Goal: Transaction & Acquisition: Purchase product/service

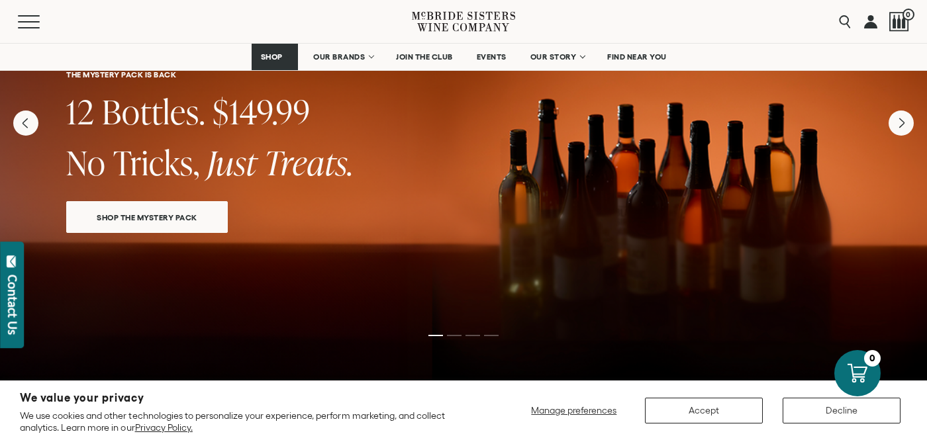
scroll to position [91, 0]
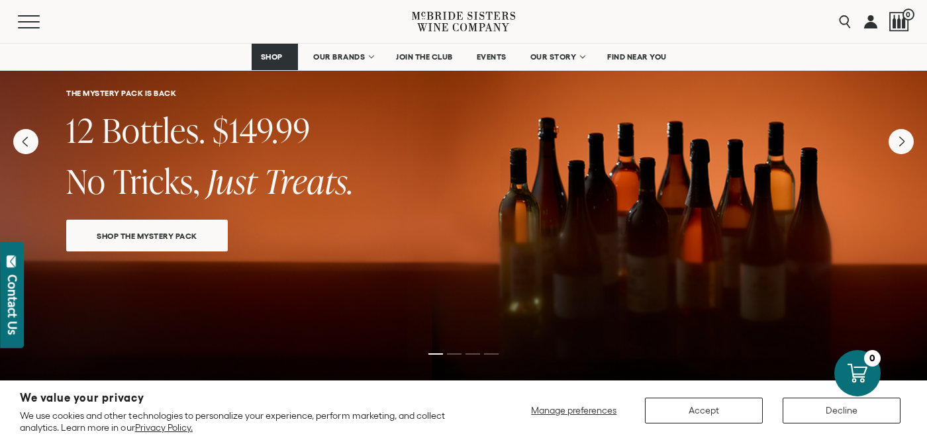
click at [158, 238] on span "SHOP THE MYSTERY PACK" at bounding box center [147, 235] width 147 height 15
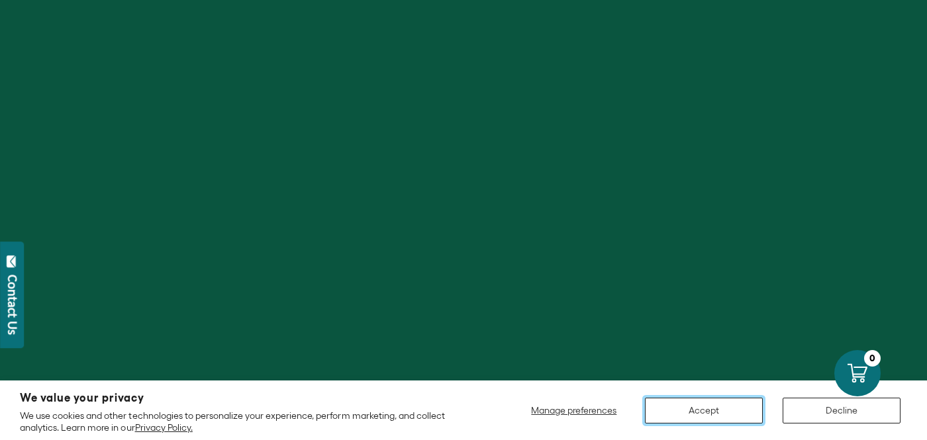
click at [674, 415] on button "Accept" at bounding box center [704, 411] width 118 height 26
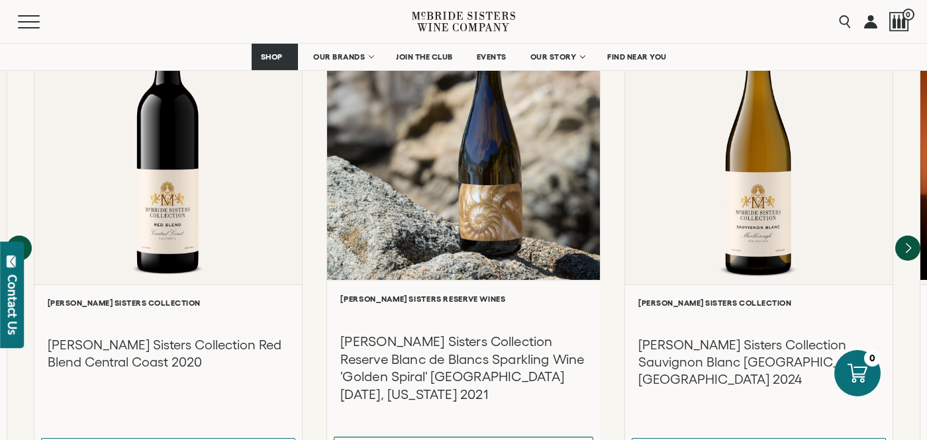
scroll to position [1232, 0]
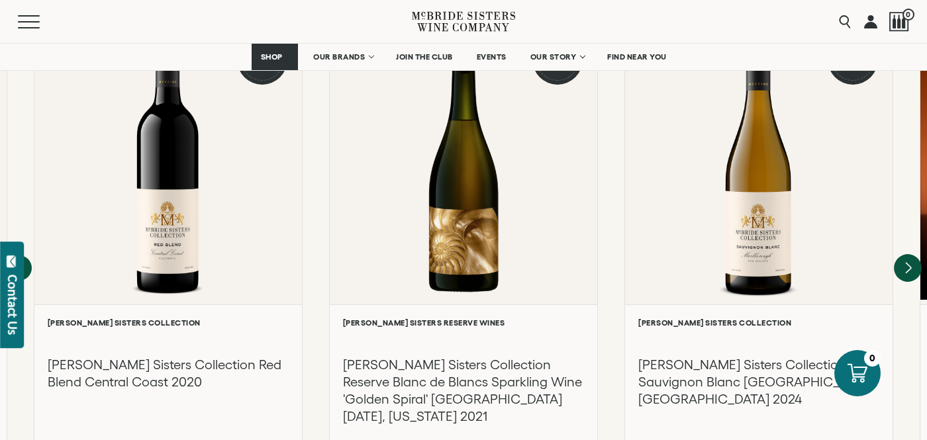
click at [903, 254] on icon "Next" at bounding box center [908, 268] width 28 height 28
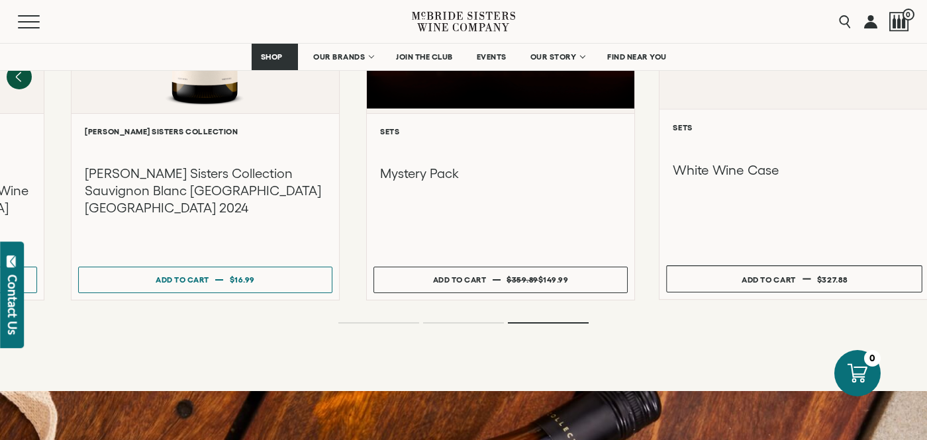
scroll to position [1426, 0]
